Goal: Navigation & Orientation: Understand site structure

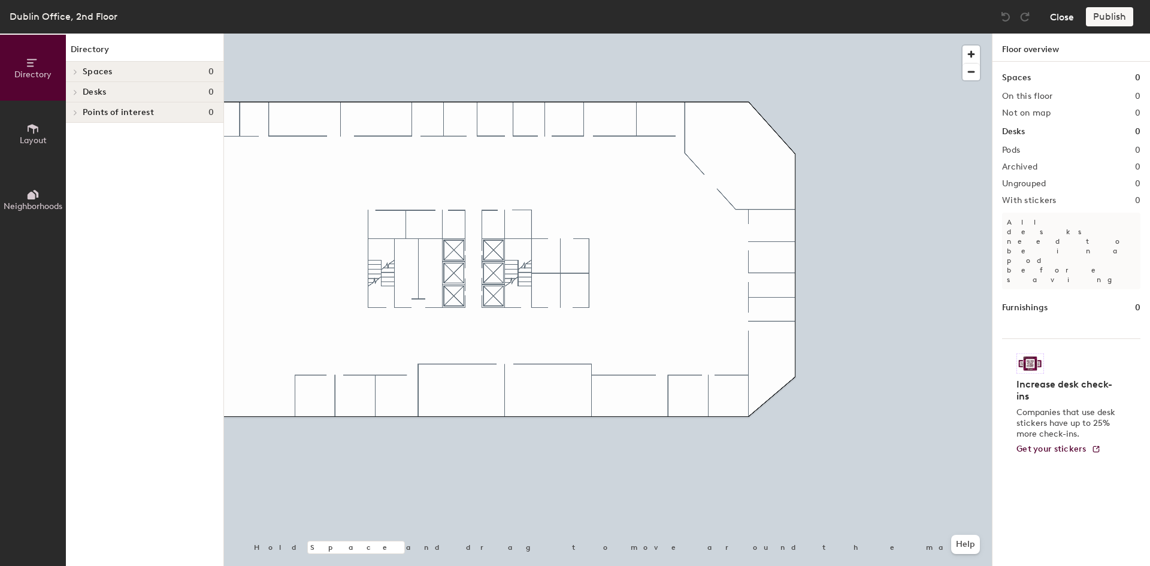
click at [1063, 19] on button "Close" at bounding box center [1062, 16] width 24 height 19
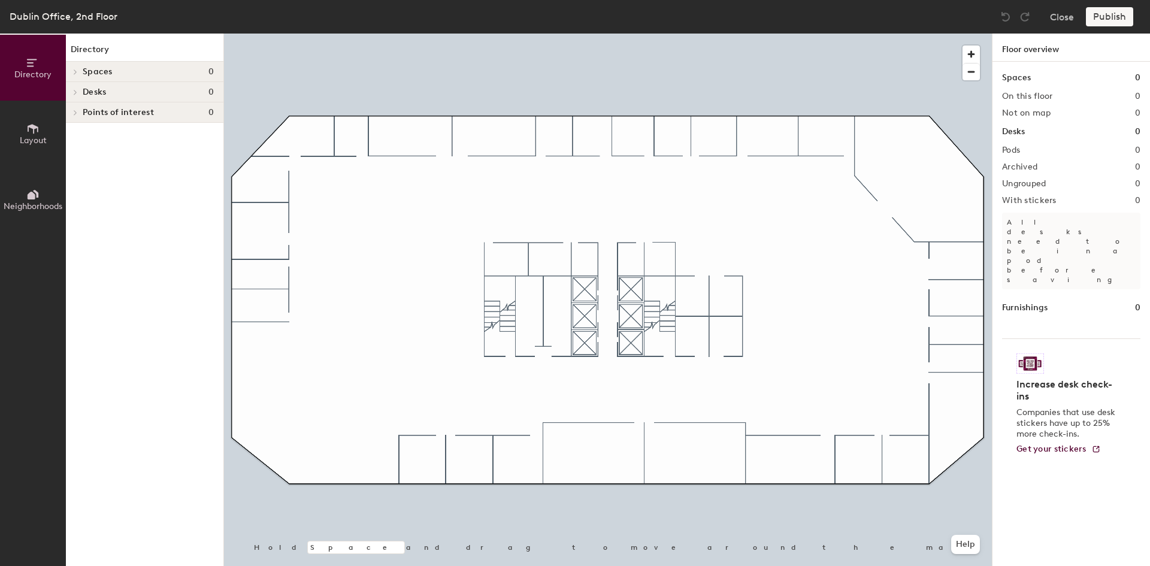
click at [105, 72] on span "Spaces" at bounding box center [98, 72] width 30 height 10
click at [98, 93] on span "Desks" at bounding box center [94, 92] width 23 height 10
click at [101, 115] on span "Points of interest" at bounding box center [118, 113] width 71 height 10
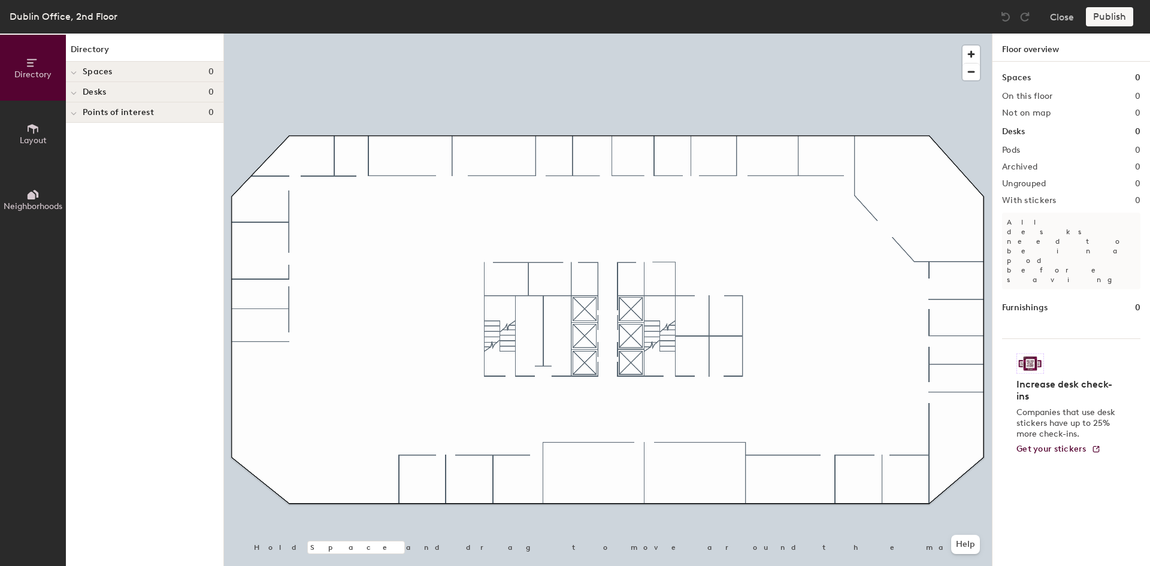
click at [46, 134] on button "Layout" at bounding box center [33, 134] width 66 height 66
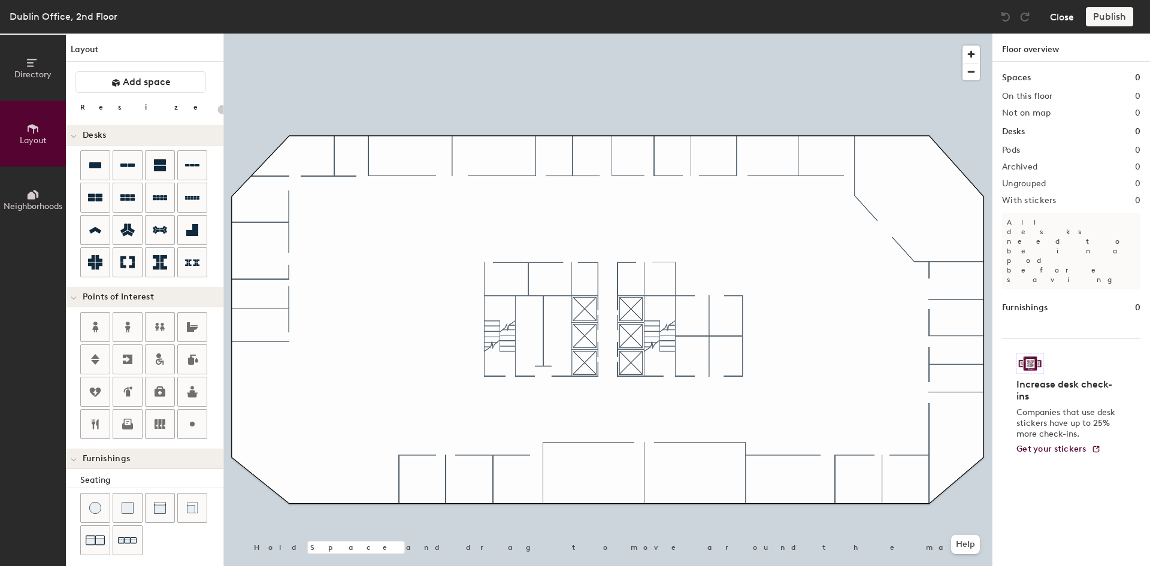
click at [1054, 22] on button "Close" at bounding box center [1062, 16] width 24 height 19
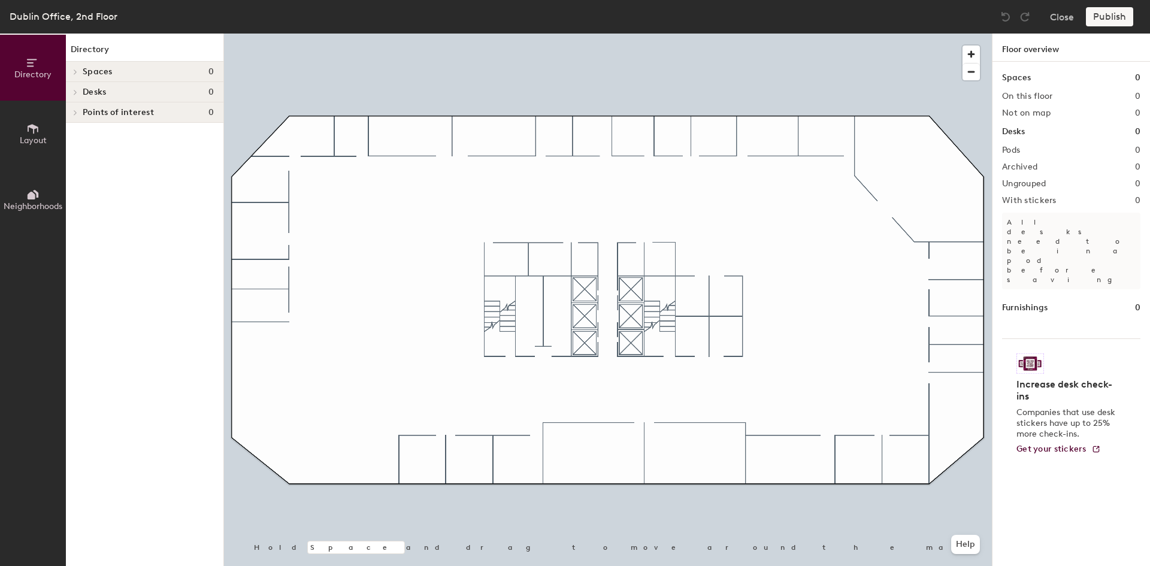
click at [22, 131] on button "Layout" at bounding box center [33, 134] width 66 height 66
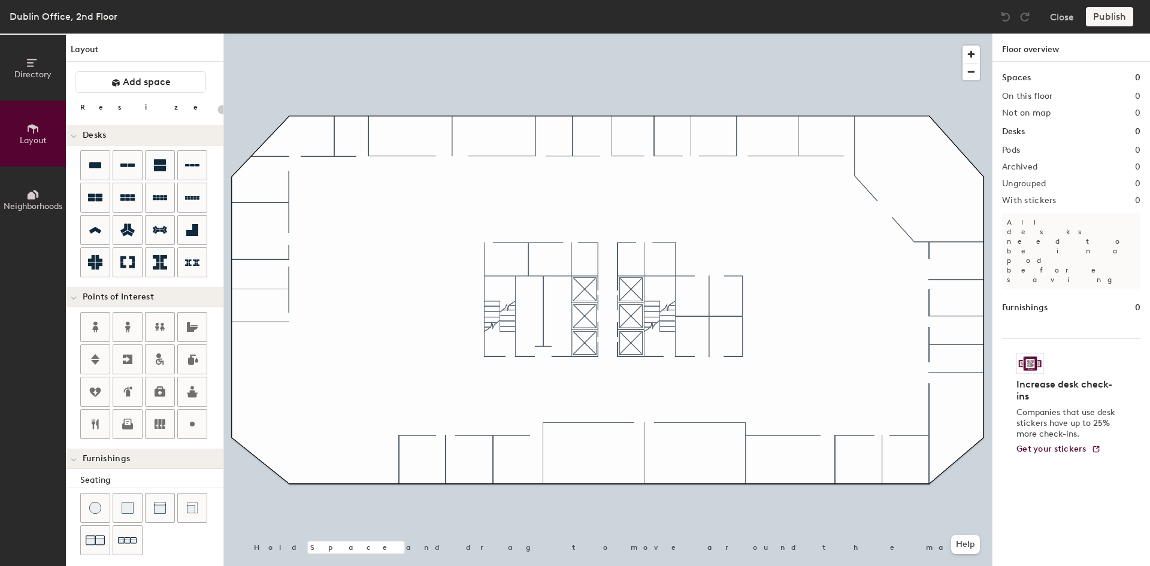
click at [1040, 49] on h1 "Floor overview" at bounding box center [1072, 48] width 158 height 28
click at [1056, 22] on button "Close" at bounding box center [1062, 16] width 24 height 19
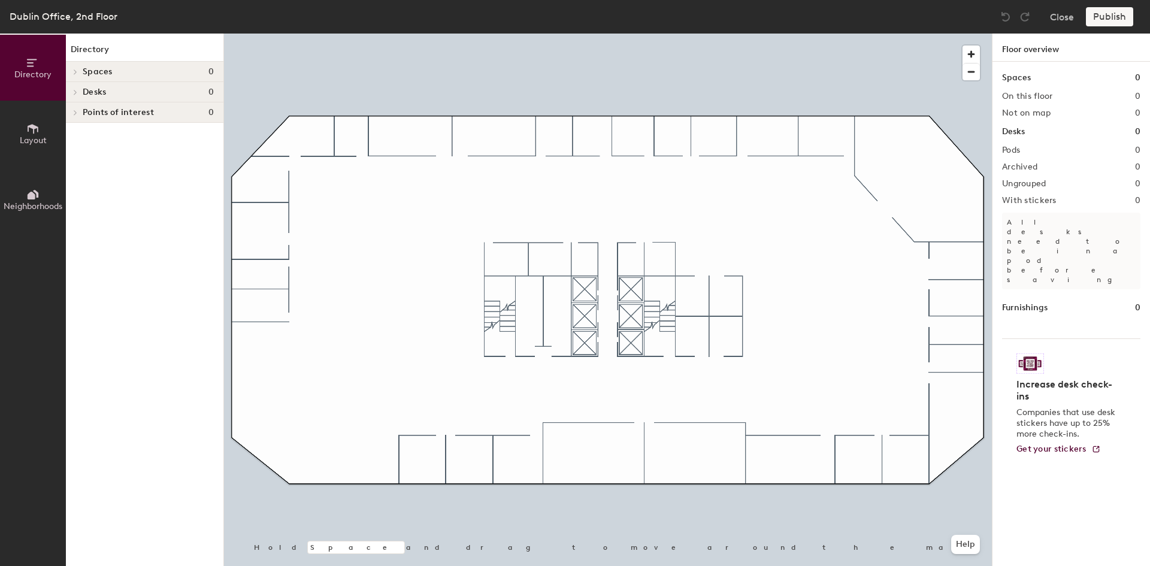
click at [35, 21] on div "Dublin Office, 2nd Floor" at bounding box center [64, 16] width 108 height 15
click at [34, 133] on icon at bounding box center [33, 129] width 11 height 10
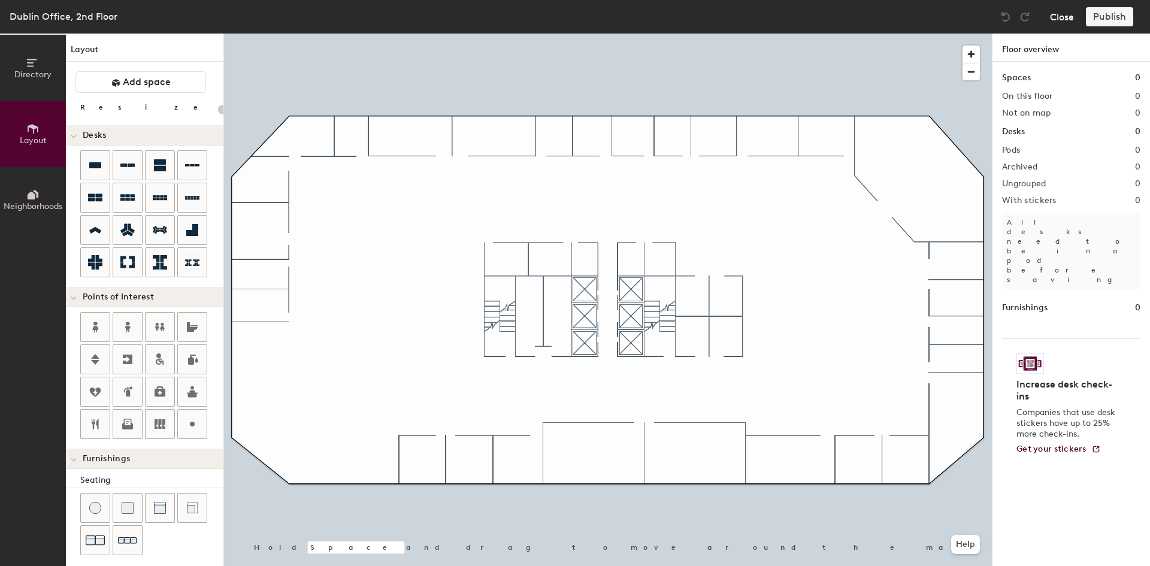
click at [1069, 19] on button "Close" at bounding box center [1062, 16] width 24 height 19
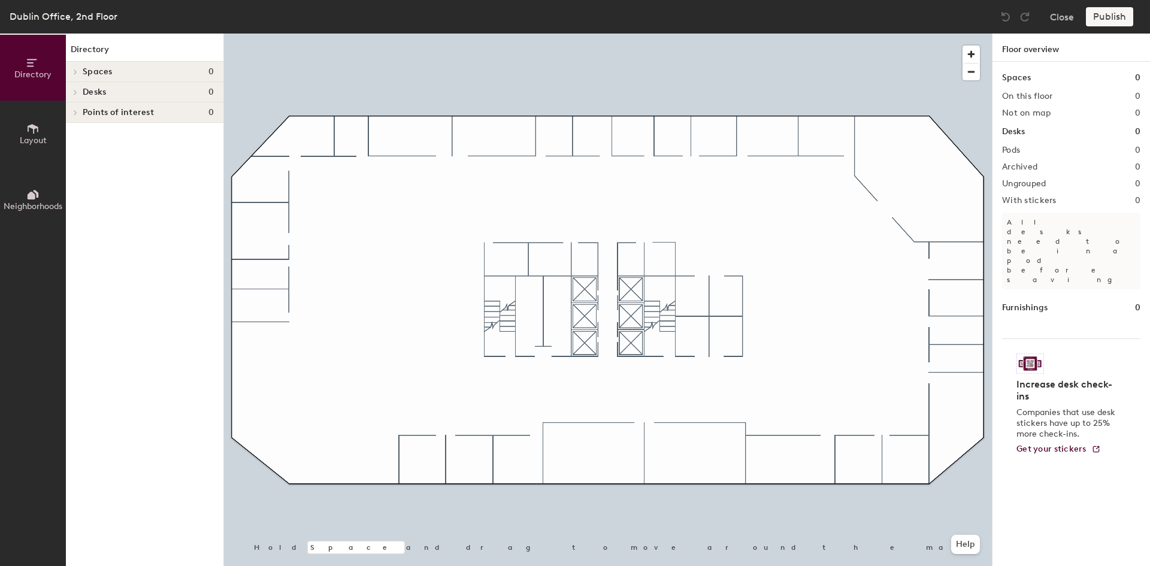
click at [50, 196] on button "Neighborhoods" at bounding box center [33, 200] width 66 height 66
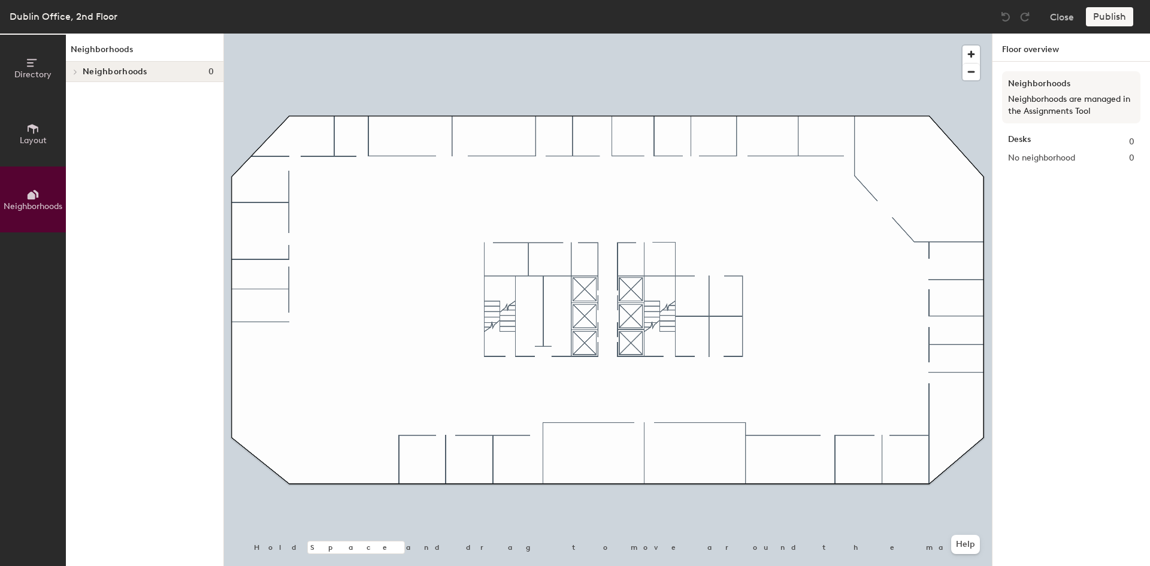
click at [38, 129] on icon at bounding box center [33, 129] width 11 height 10
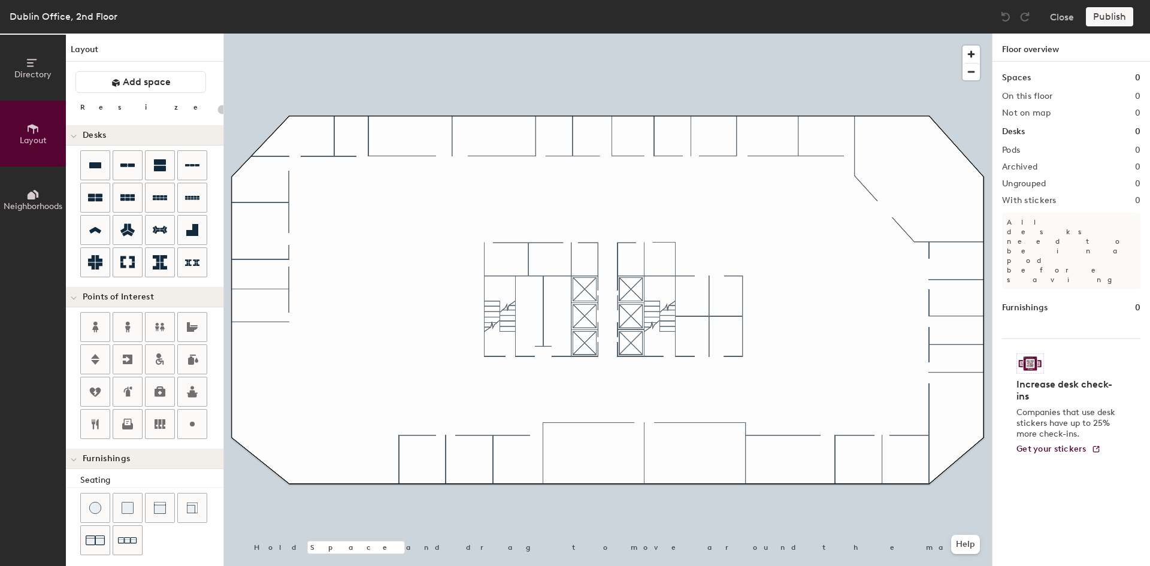
click at [20, 79] on span "Directory" at bounding box center [32, 74] width 37 height 10
